Goal: Navigation & Orientation: Find specific page/section

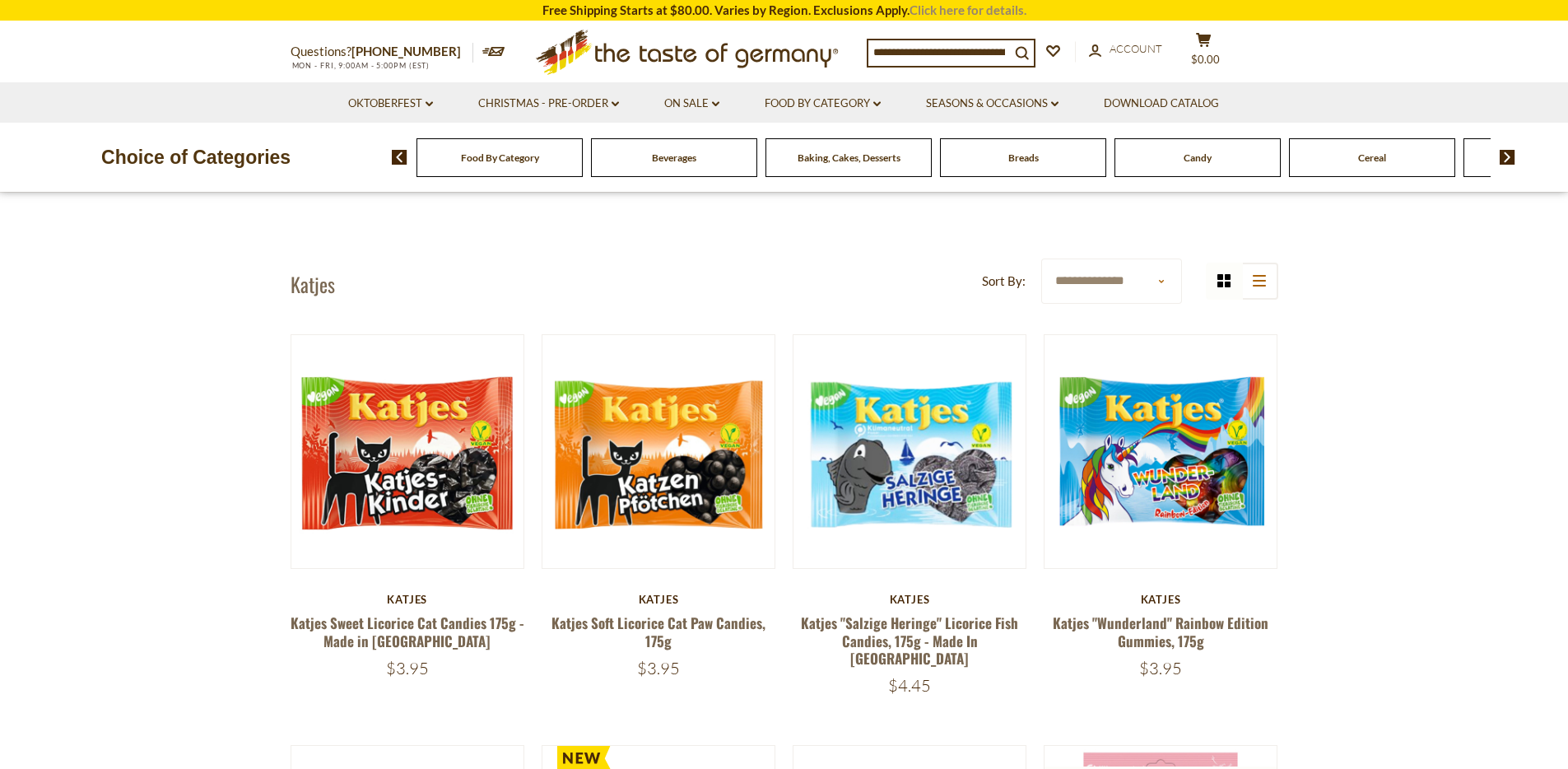
click at [997, 11] on link "Click here for details." at bounding box center [968, 10] width 117 height 15
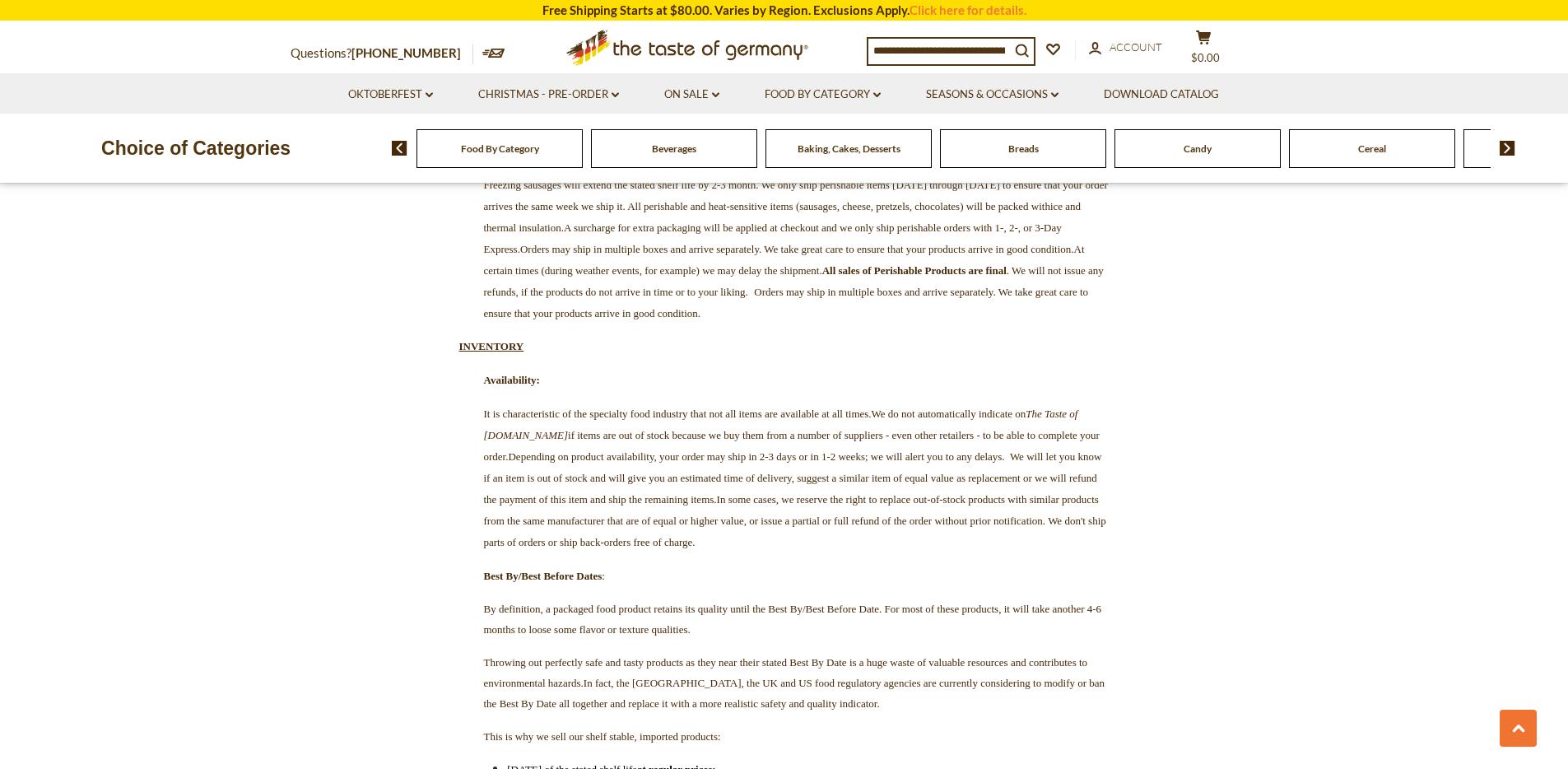
scroll to position [2296, 0]
click at [871, 90] on link "Food By Category dropdown_arrow" at bounding box center [822, 95] width 116 height 18
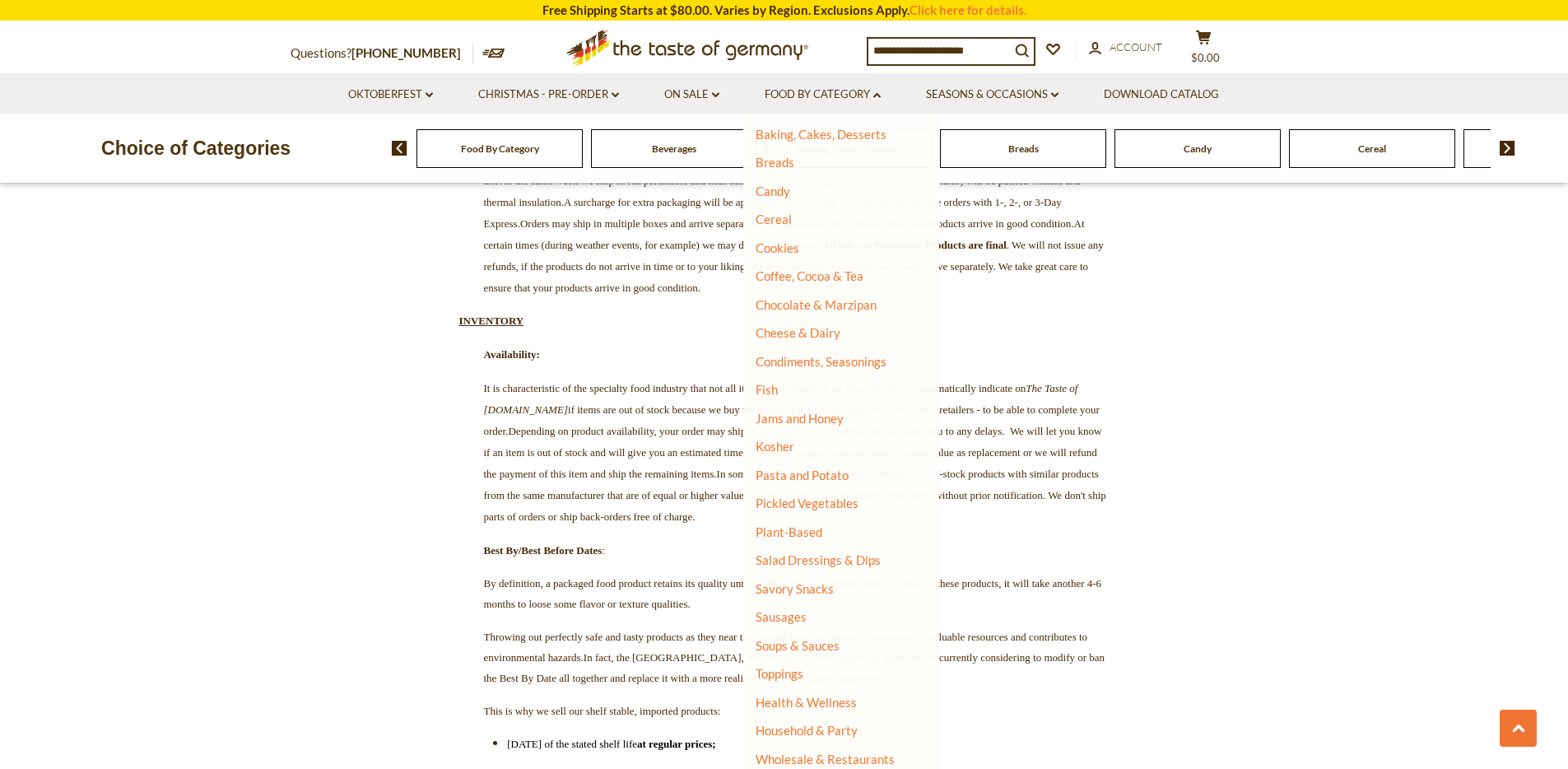
scroll to position [118, 0]
click at [833, 473] on link "Pasta and Potato" at bounding box center [802, 473] width 93 height 15
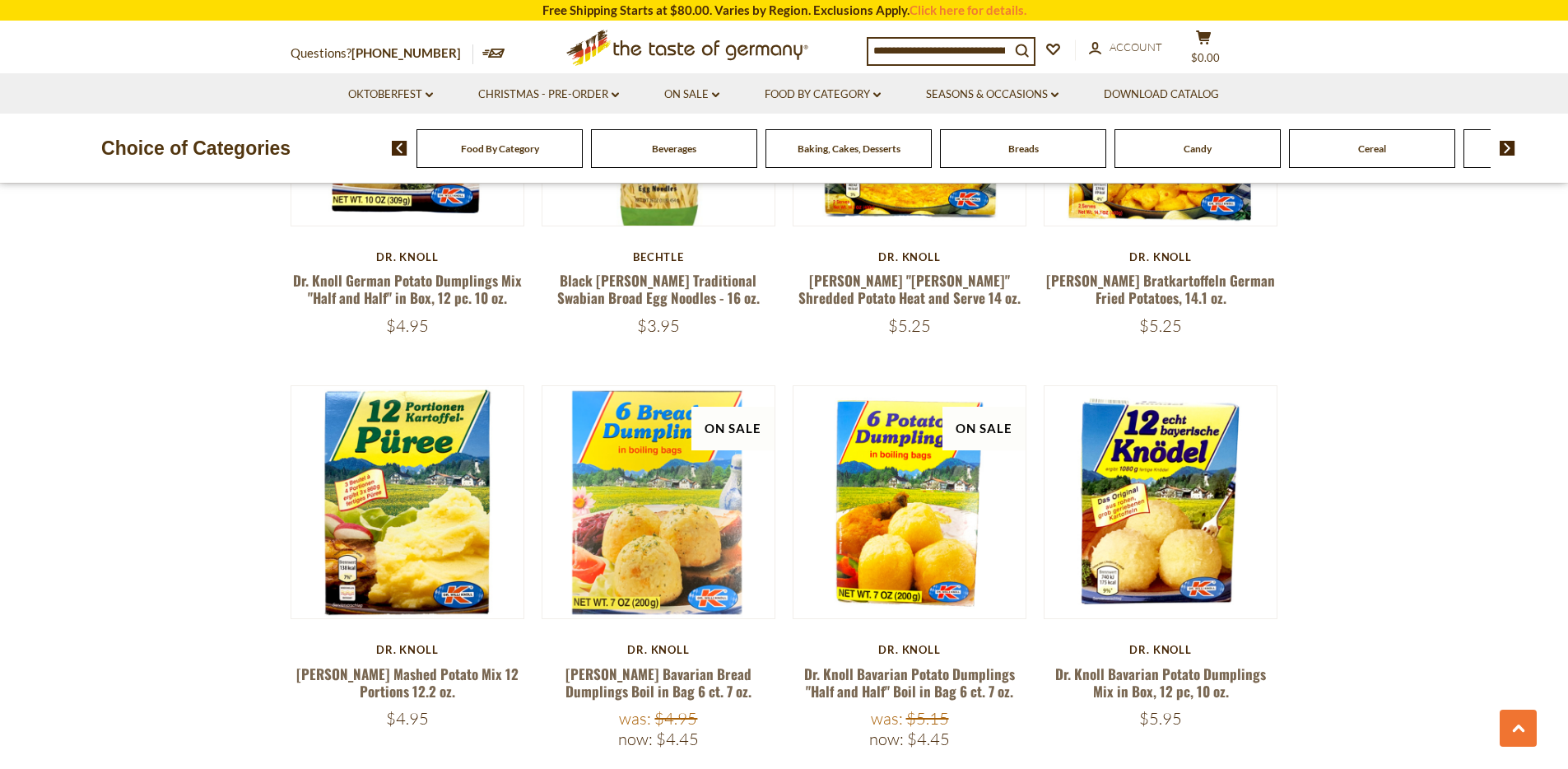
scroll to position [1973, 0]
